Goal: Task Accomplishment & Management: Manage account settings

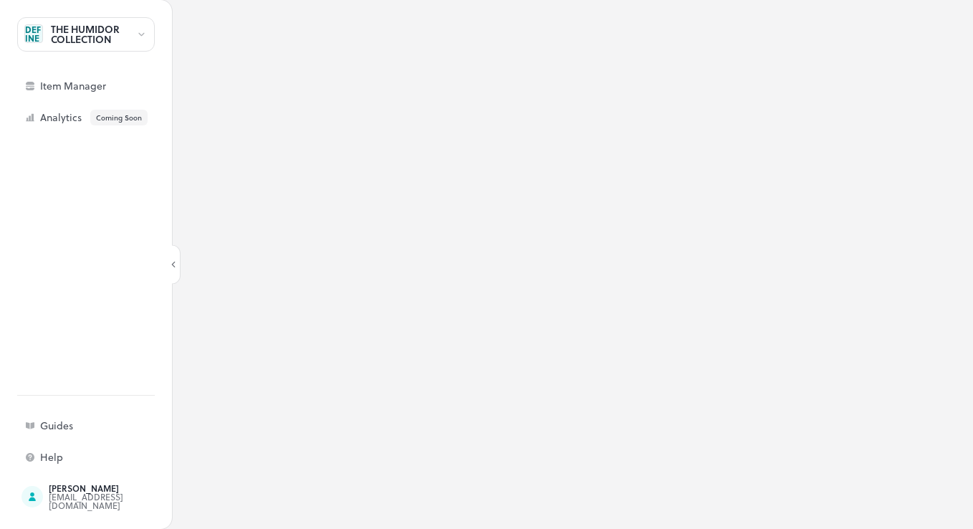
click at [427, 197] on div at bounding box center [572, 264] width 801 height 529
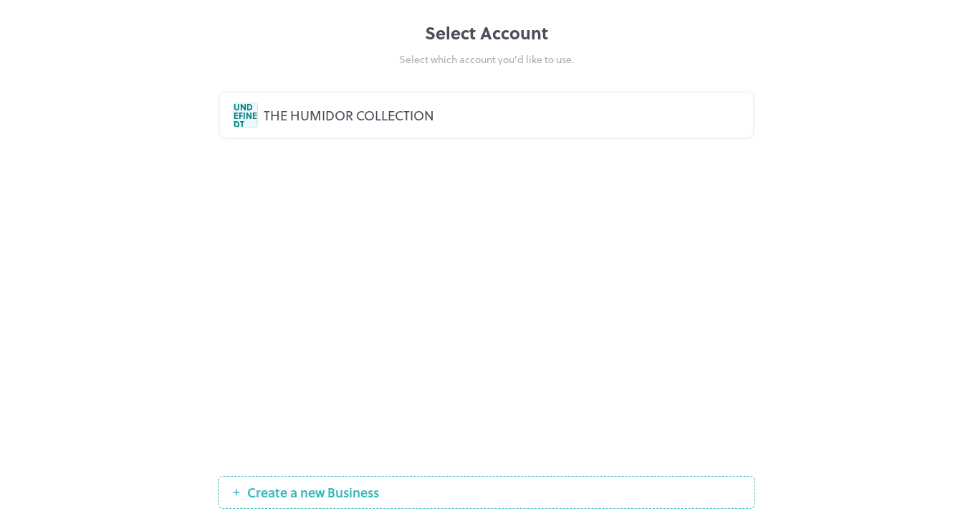
click at [287, 110] on div "THE HUMIDOR COLLECTION" at bounding box center [502, 114] width 477 height 19
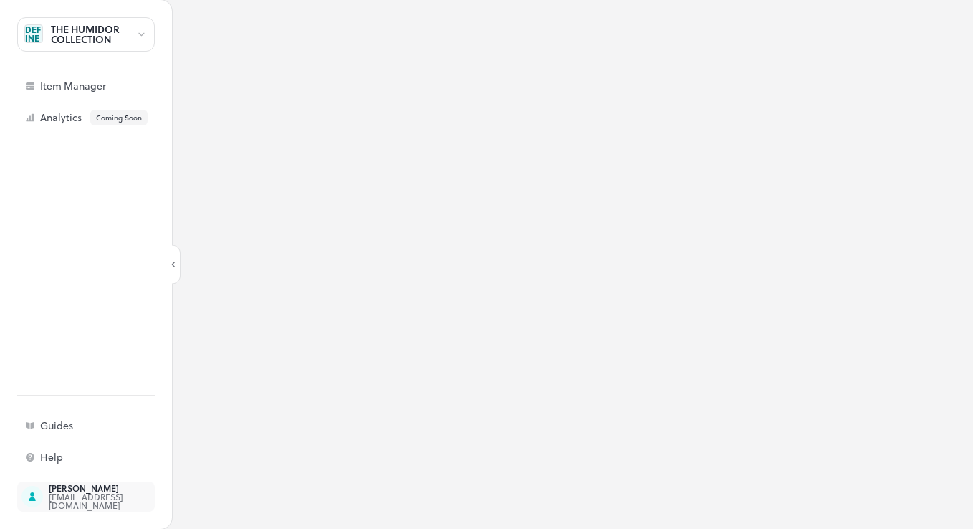
click at [72, 503] on div "[EMAIL_ADDRESS][DOMAIN_NAME]" at bounding box center [116, 500] width 135 height 17
click at [115, 94] on div "Item Manager" at bounding box center [86, 86] width 138 height 26
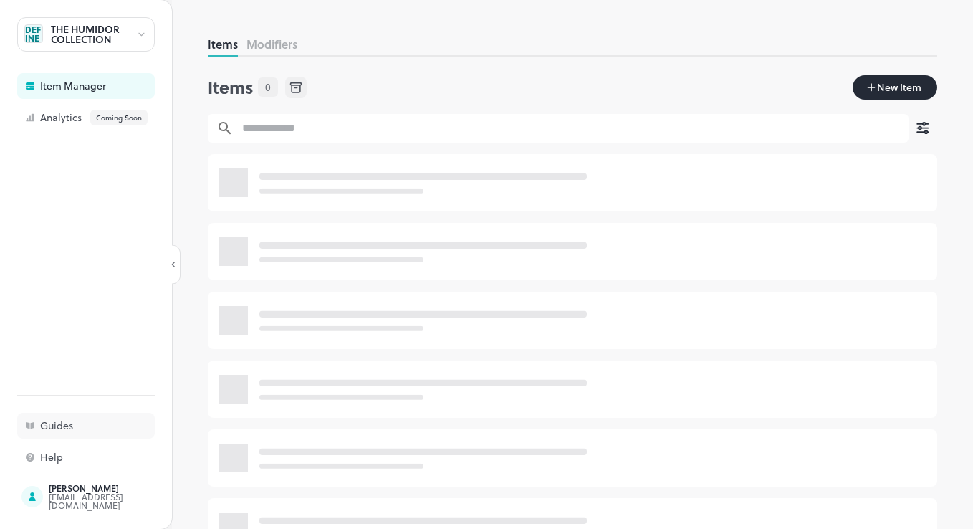
click at [85, 431] on div "Guides" at bounding box center [86, 426] width 138 height 26
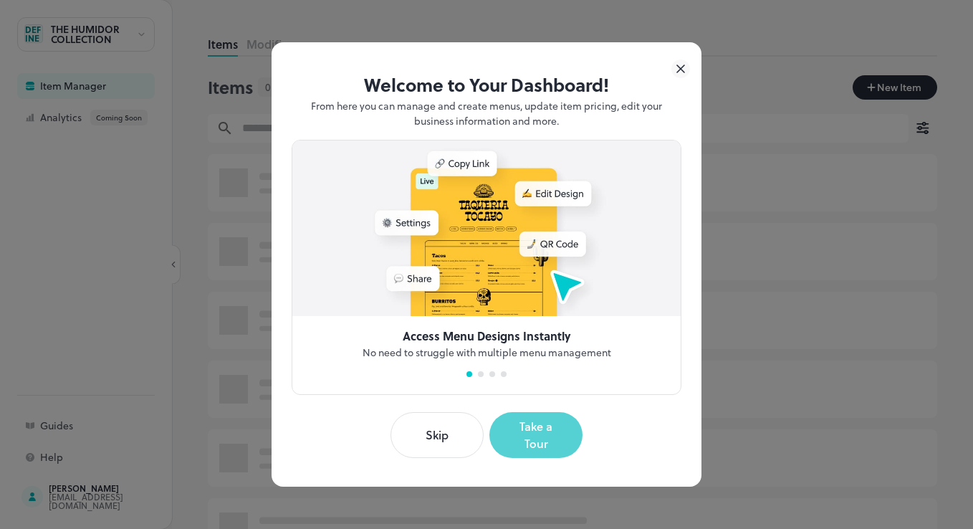
click at [527, 436] on button "Take a Tour" at bounding box center [536, 435] width 93 height 46
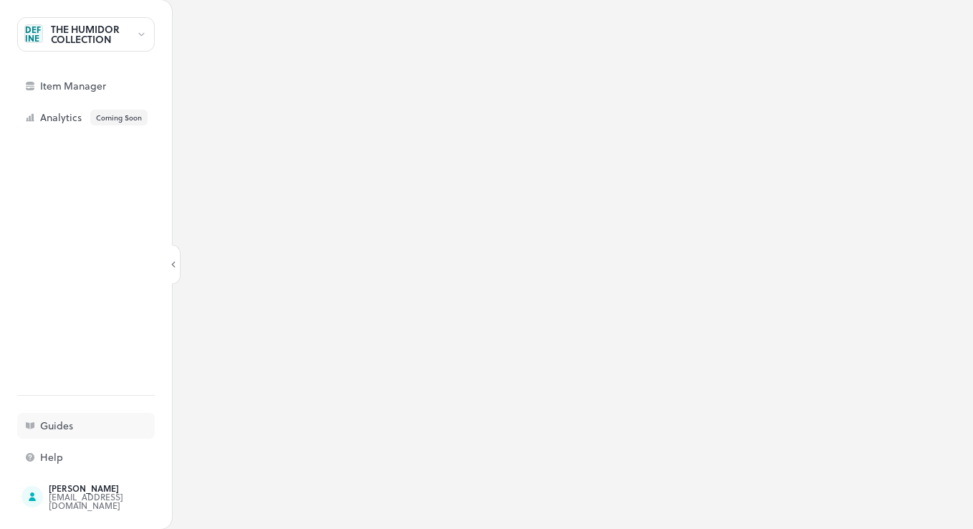
click at [128, 423] on div "Guides" at bounding box center [111, 426] width 143 height 10
click at [51, 431] on div "Guides" at bounding box center [111, 426] width 143 height 10
click at [39, 452] on div "Help" at bounding box center [86, 457] width 138 height 26
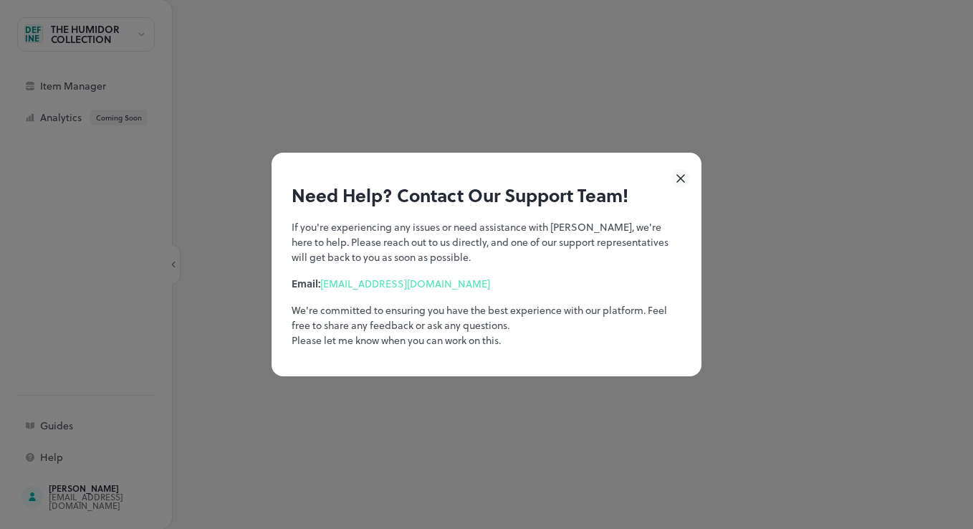
click at [678, 185] on icon at bounding box center [681, 178] width 19 height 19
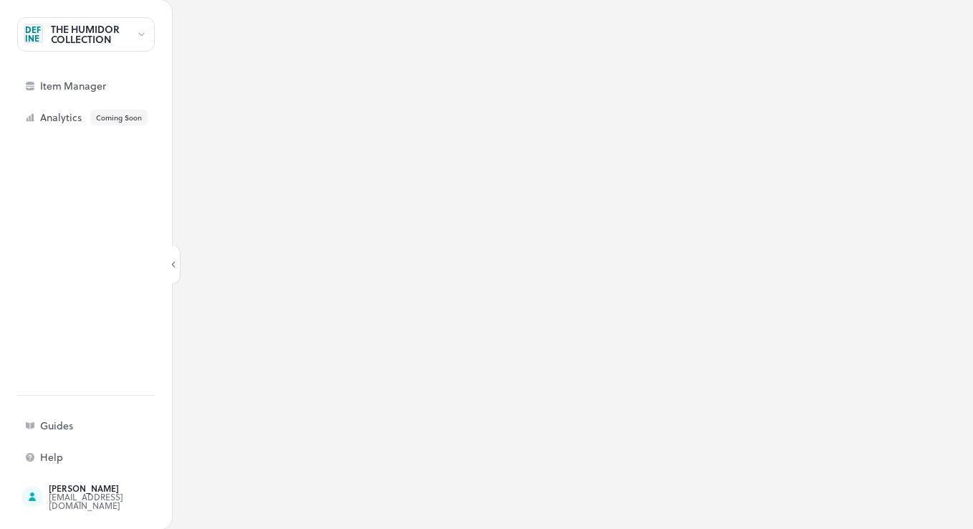
click at [147, 37] on div "THE HUMIDOR COLLECTION" at bounding box center [86, 34] width 138 height 34
click at [90, 86] on div at bounding box center [486, 264] width 973 height 529
click at [75, 77] on div "Item Manager" at bounding box center [86, 86] width 138 height 26
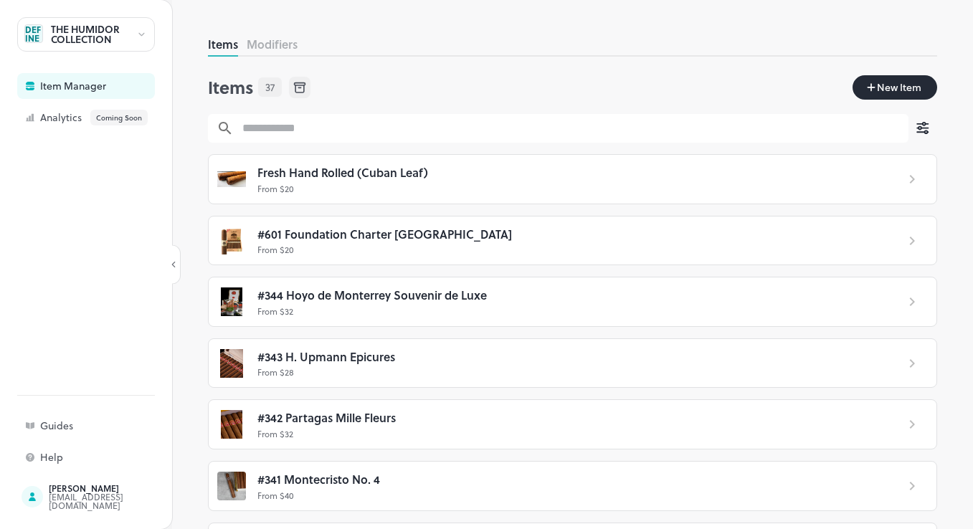
click at [108, 29] on div "THE HUMIDOR COLLECTION" at bounding box center [93, 34] width 85 height 20
click at [93, 64] on div at bounding box center [86, 61] width 138 height 14
click at [70, 507] on div at bounding box center [486, 264] width 973 height 529
click at [87, 507] on div "Jay nemali jayantn@titan.bs" at bounding box center [86, 497] width 138 height 30
click at [40, 501] on div "Jay nemali jayantn@titan.bs" at bounding box center [86, 497] width 138 height 30
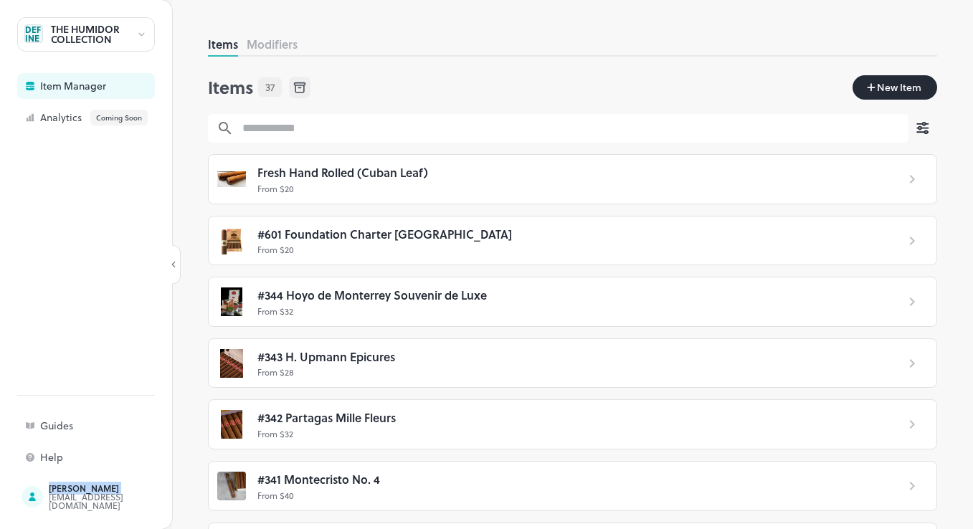
click at [123, 32] on div "THE HUMIDOR COLLECTION" at bounding box center [93, 34] width 85 height 20
click at [55, 36] on div at bounding box center [486, 264] width 973 height 529
click at [59, 115] on div "Analytics Coming Soon" at bounding box center [111, 118] width 143 height 16
click at [62, 115] on div "Analytics Coming Soon" at bounding box center [111, 118] width 143 height 16
